Goal: Information Seeking & Learning: Learn about a topic

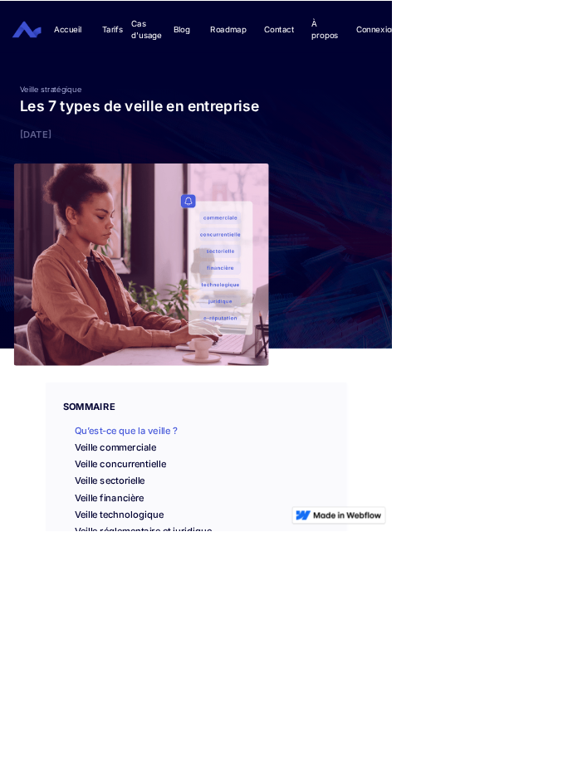
scroll to position [19, 0]
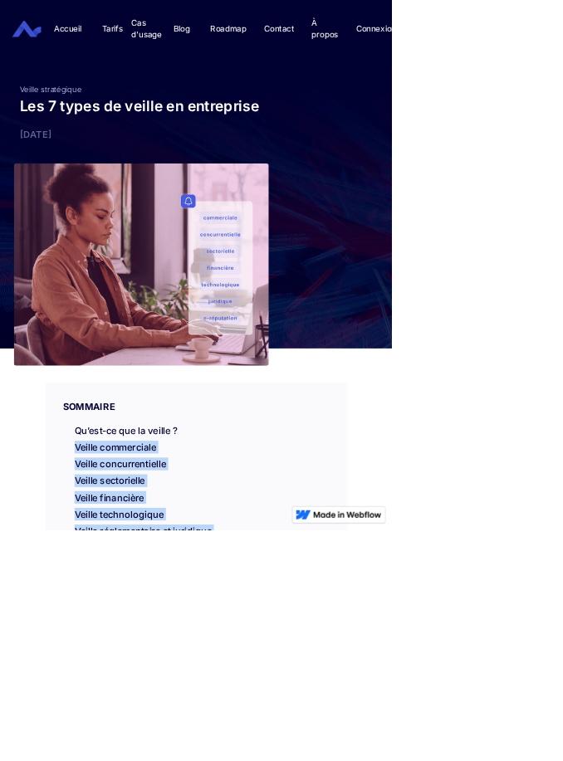
drag, startPoint x: 100, startPoint y: 644, endPoint x: 293, endPoint y: 801, distance: 249.6
click at [293, 761] on div "SOMMAIRE Qu’est-ce que la veille ? Veille commerciale Veille concurrentielle Ve…" at bounding box center [282, 697] width 432 height 293
copy div "Veille commerciale Veille concurrentielle Veille sectorielle Veille financière …"
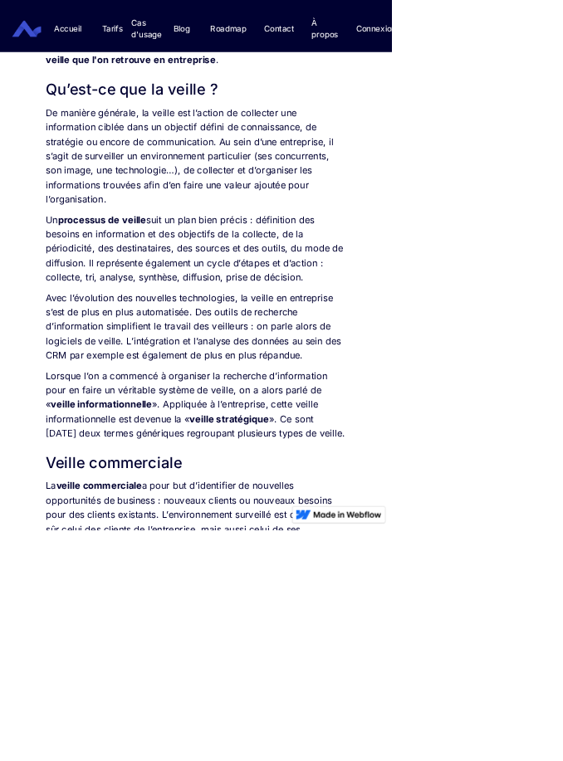
scroll to position [965, 0]
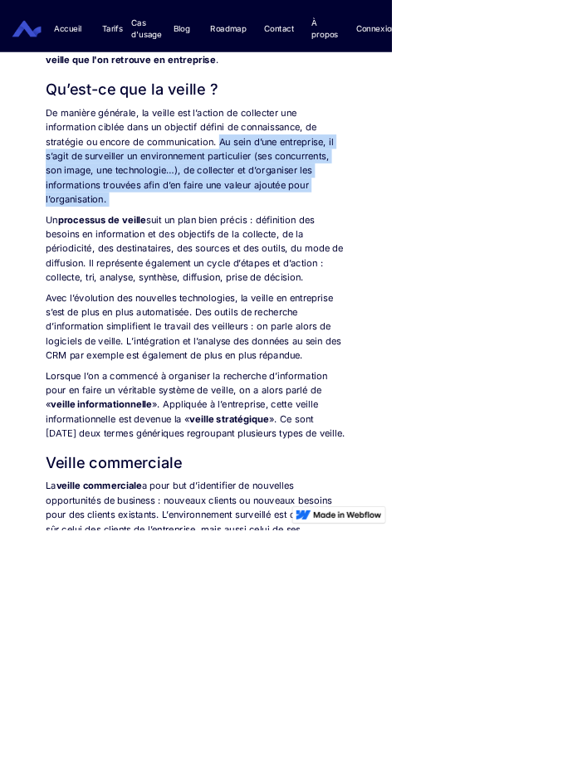
drag, startPoint x: 316, startPoint y: 201, endPoint x: 220, endPoint y: 301, distance: 138.6
copy p "Au sein d’une entreprise, il s’agit de surveiller un environnement particulier …"
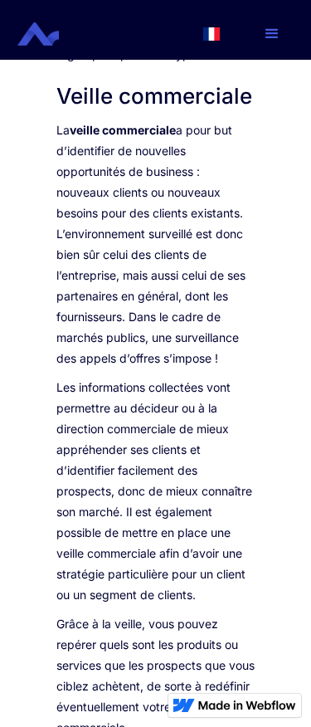
scroll to position [2079, 0]
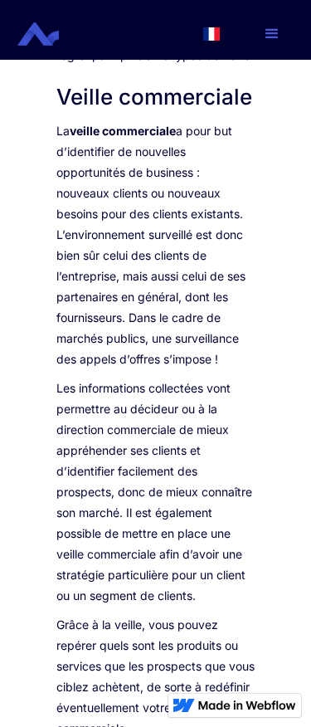
click at [51, 166] on div "L’information représente un enjeu crucial pour une entreprise. Qu’elle soit int…" at bounding box center [156, 319] width 232 height 3135
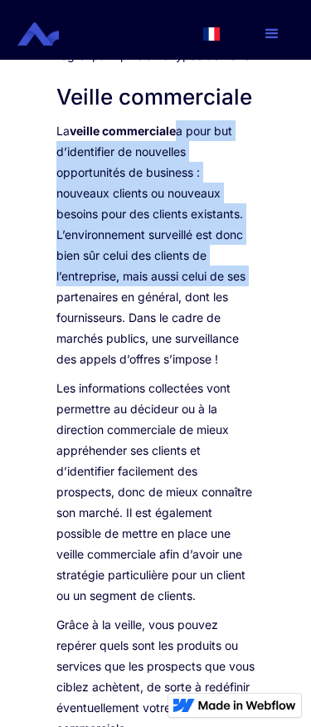
drag, startPoint x: 180, startPoint y: 171, endPoint x: 276, endPoint y: 318, distance: 175.3
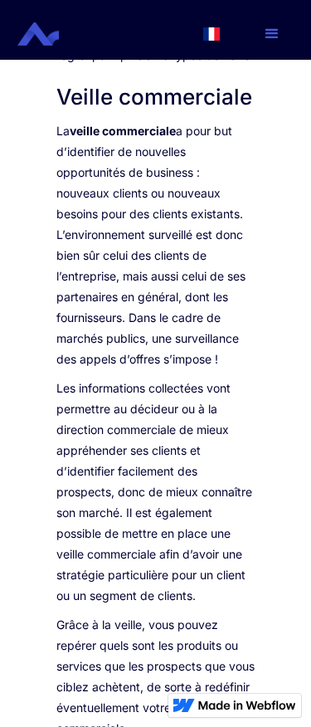
click at [160, 342] on p "La veille commerciale a pour but d’identifier de nouvelles opportunités de busi…" at bounding box center [155, 244] width 199 height 249
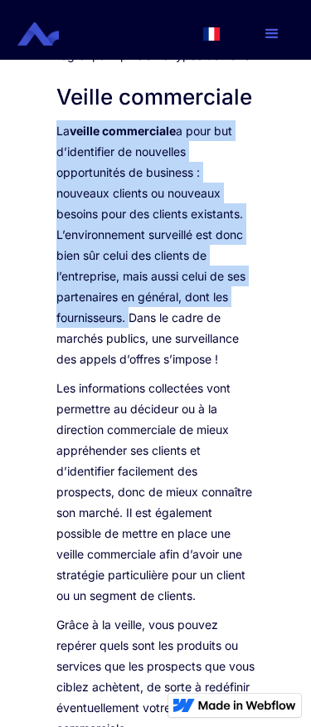
drag, startPoint x: 55, startPoint y: 175, endPoint x: 126, endPoint y: 354, distance: 192.3
click at [126, 354] on div "L’information représente un enjeu crucial pour une entreprise. Qu’elle soit int…" at bounding box center [156, 319] width 232 height 3135
copy p "La veille commerciale a pour but d’identifier de nouvelles opportunités de busi…"
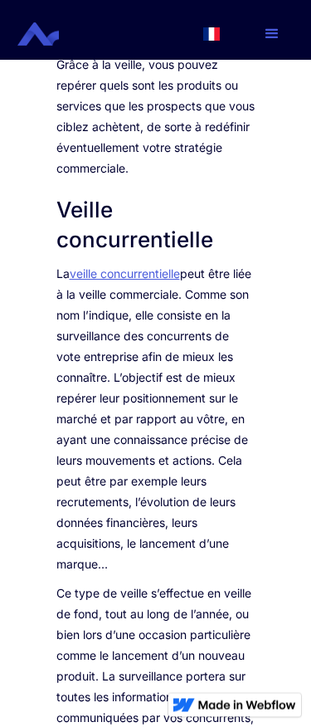
scroll to position [2640, 0]
drag, startPoint x: 56, startPoint y: 316, endPoint x: 146, endPoint y: 608, distance: 304.9
click at [146, 575] on p "La veille concurrentielle peut être liée à la veille commerciale. Comme son nom…" at bounding box center [155, 418] width 199 height 311
copy p "La veille concurrentielle peut être liée à la veille commerciale. Comme son nom…"
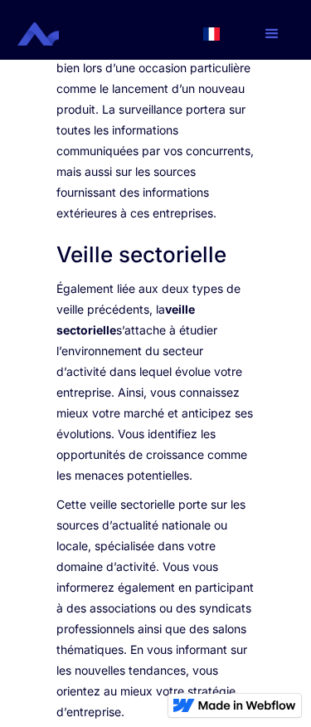
scroll to position [3213, 0]
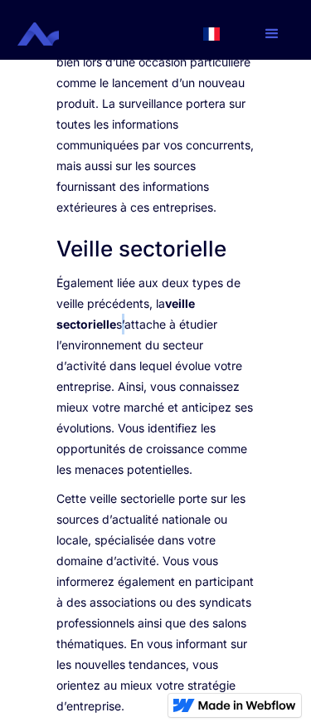
click at [126, 385] on p "Également liée aux deux types de veille précédents, la veille sectorielle s’att…" at bounding box center [155, 376] width 199 height 208
drag, startPoint x: 156, startPoint y: 360, endPoint x: 203, endPoint y: 536, distance: 182.3
click at [203, 480] on p "Également liée aux deux types de veille précédents, la veille sectorielle s’att…" at bounding box center [155, 376] width 199 height 208
copy p "la veille sectorielle s’attache à étudier l’environnement du secteur d’activité…"
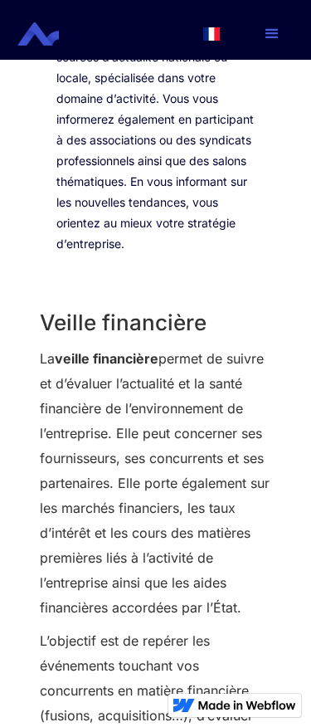
scroll to position [3687, 0]
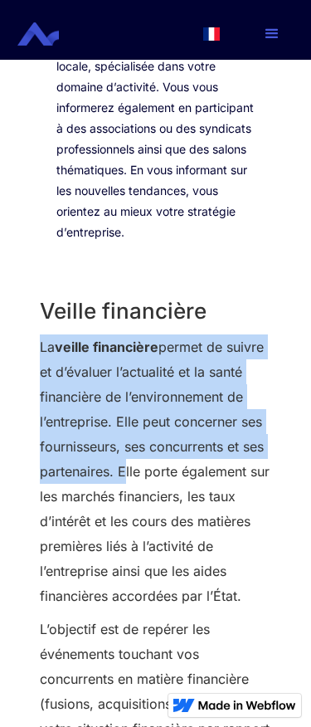
drag, startPoint x: 39, startPoint y: 409, endPoint x: 116, endPoint y: 541, distance: 153.7
click at [116, 541] on p "La veille financière permet de suivre et d’évaluer l’actualité et la santé fina…" at bounding box center [156, 472] width 232 height 274
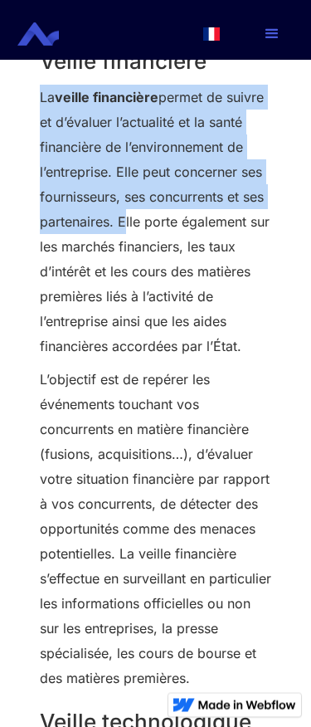
scroll to position [3940, 0]
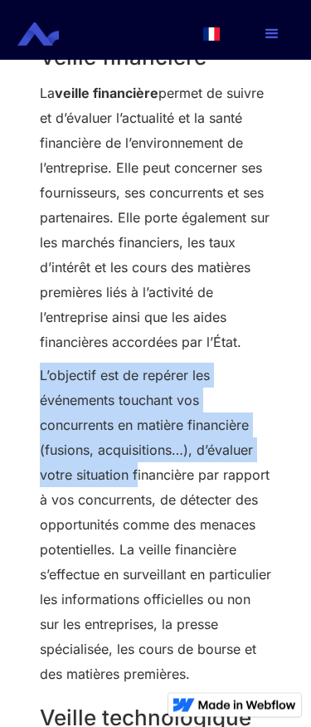
drag, startPoint x: 42, startPoint y: 443, endPoint x: 136, endPoint y: 521, distance: 123.2
click at [136, 521] on p "L’objectif est de repérer les événements touchant vos concurrents en matière fi…" at bounding box center [156, 526] width 232 height 324
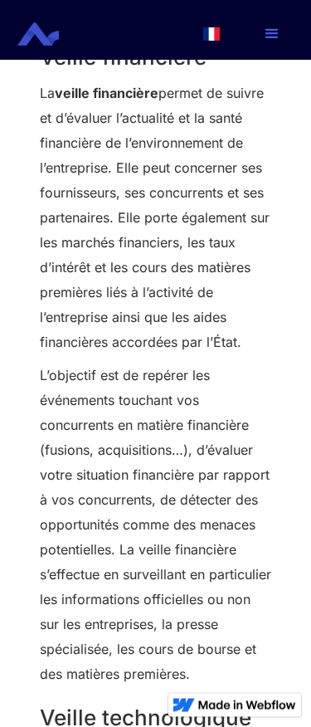
click at [164, 564] on p "L’objectif est de repérer les événements touchant vos concurrents en matière fi…" at bounding box center [156, 526] width 232 height 324
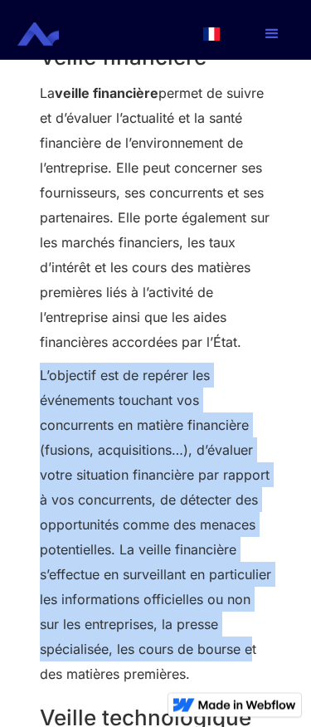
scroll to position [3941, 0]
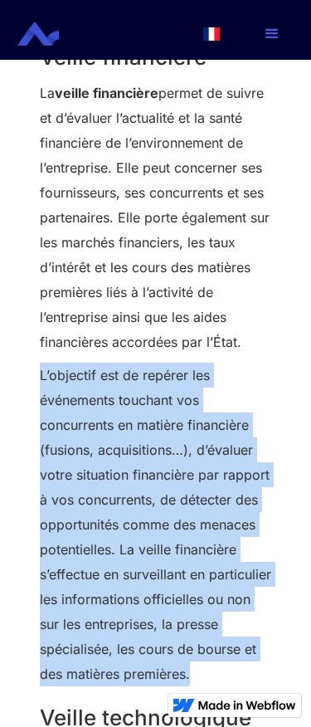
drag, startPoint x: 38, startPoint y: 439, endPoint x: 258, endPoint y: 729, distance: 363.9
copy p "L’objectif est de repérer les événements touchant vos concurrents en matière fi…"
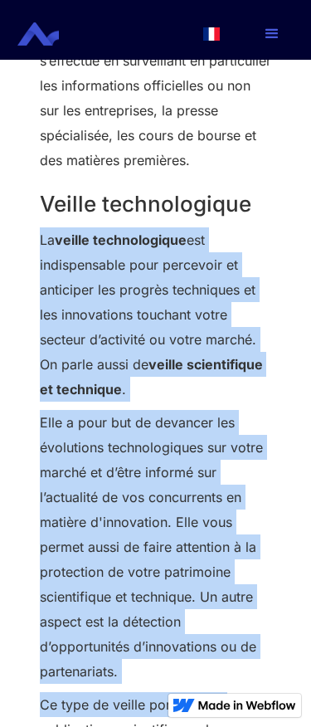
scroll to position [4460, 0]
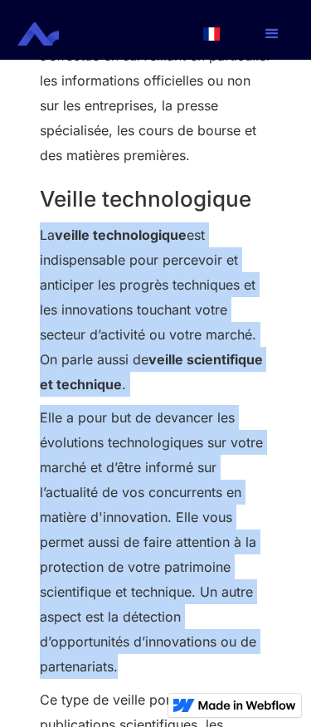
drag, startPoint x: 39, startPoint y: 391, endPoint x: 178, endPoint y: 717, distance: 353.8
copy div "La veille technologique est indispensable pour percevoir et anticiper les progr…"
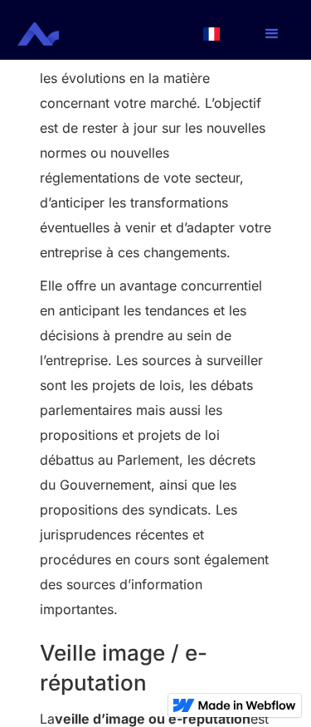
scroll to position [5441, 0]
drag, startPoint x: 182, startPoint y: 273, endPoint x: 112, endPoint y: 418, distance: 161.2
click at [112, 418] on div "Veille financière La veille financière permet de suivre et d’évaluer l’actualit…" at bounding box center [156, 51] width 232 height 3052
copy div "une veille réglementaire et juridique pour vous tenir informé sur l’actualité e…"
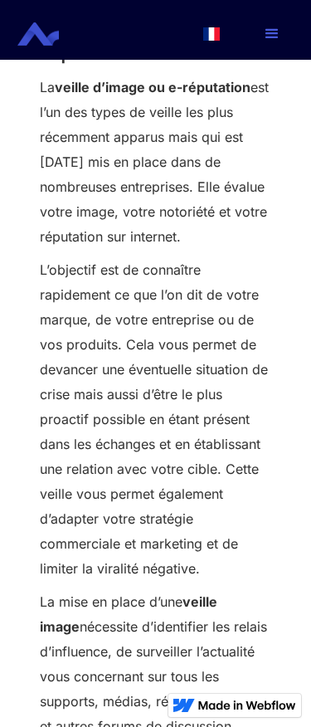
scroll to position [6072, 0]
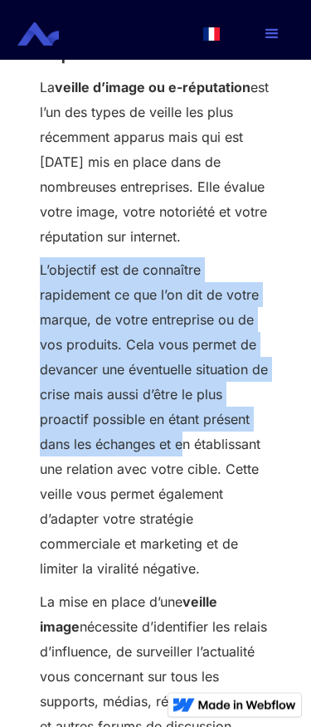
drag, startPoint x: 41, startPoint y: 330, endPoint x: 183, endPoint y: 495, distance: 217.2
click at [183, 495] on p "L’objectif est de connaître rapidement ce que l’on dit de votre marque, de votr…" at bounding box center [156, 420] width 232 height 324
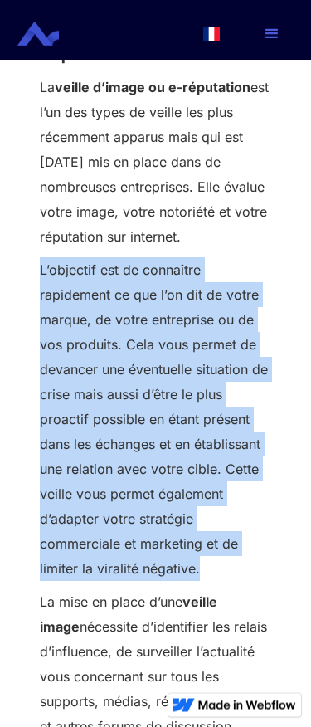
drag, startPoint x: 37, startPoint y: 327, endPoint x: 208, endPoint y: 621, distance: 340.1
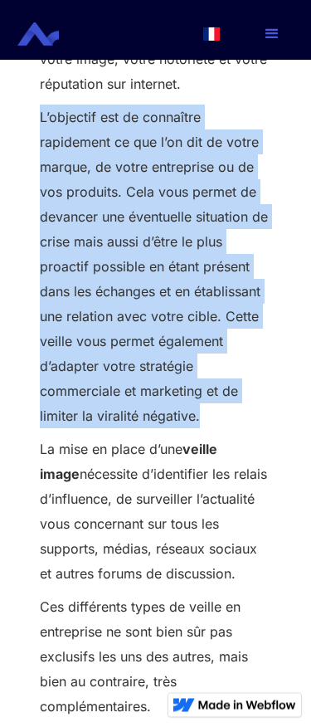
scroll to position [6225, 0]
